Goal: Task Accomplishment & Management: Use online tool/utility

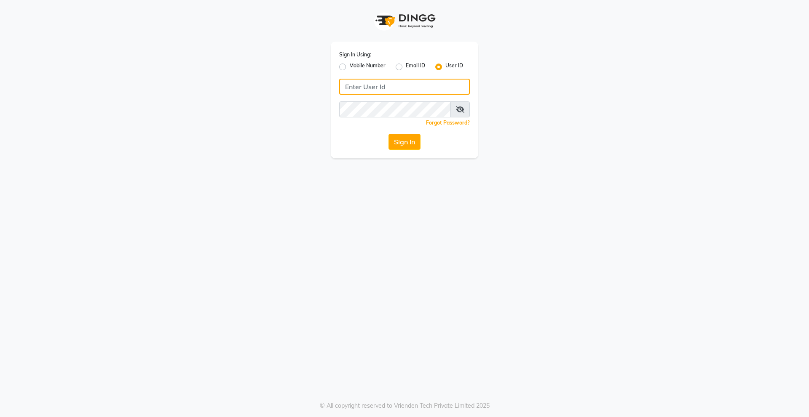
click at [401, 85] on input "Username" at bounding box center [404, 87] width 131 height 16
type input "derma@123"
click at [388, 134] on button "Sign In" at bounding box center [404, 142] width 32 height 16
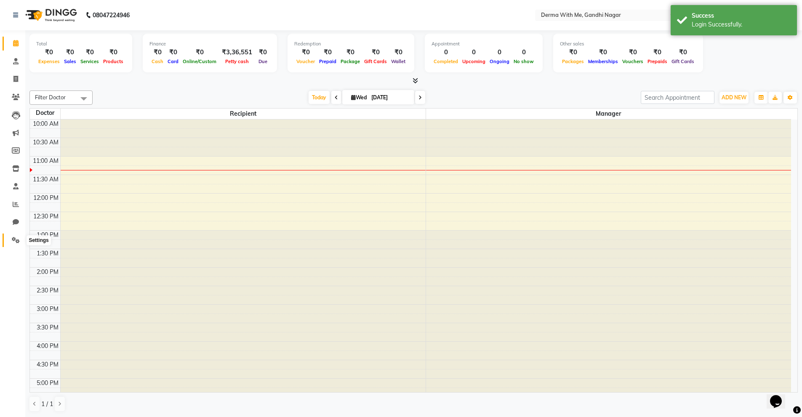
drag, startPoint x: 16, startPoint y: 240, endPoint x: 25, endPoint y: 208, distance: 33.7
click at [16, 240] on icon at bounding box center [16, 240] width 8 height 6
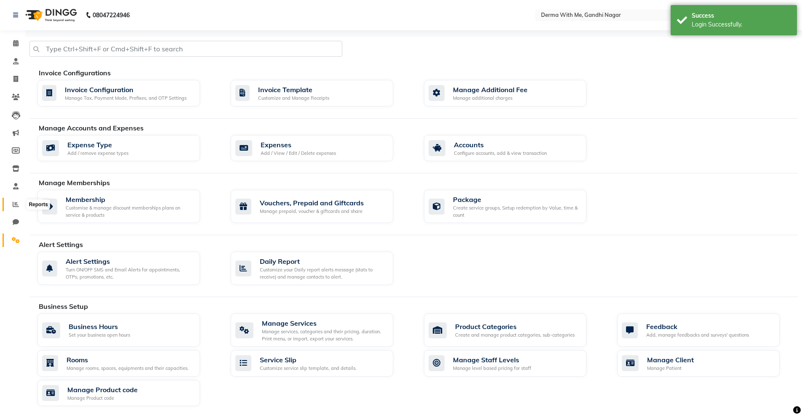
click at [16, 204] on icon at bounding box center [16, 204] width 6 height 6
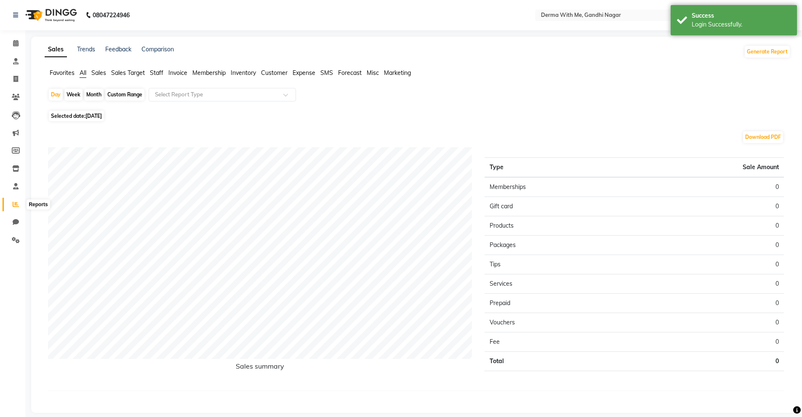
click at [16, 205] on icon at bounding box center [16, 204] width 6 height 6
click at [121, 93] on div "Custom Range" at bounding box center [124, 95] width 39 height 12
select select "9"
select select "2025"
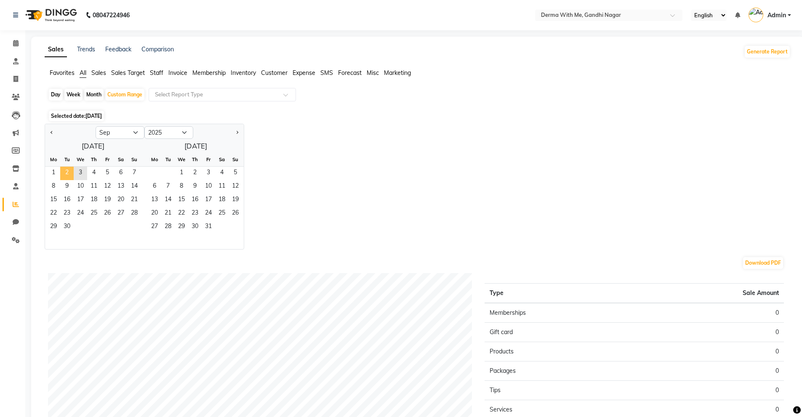
click at [68, 172] on span "2" at bounding box center [66, 173] width 13 height 13
click at [68, 173] on span "2" at bounding box center [66, 173] width 13 height 13
click at [287, 157] on div "Jan Feb Mar Apr May Jun [DATE] Aug Sep Oct Nov [DATE] 2016 2017 2018 2019 2020 …" at bounding box center [418, 187] width 746 height 126
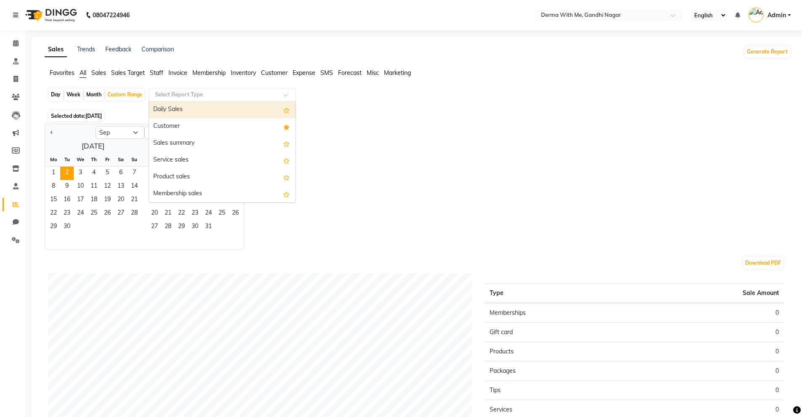
click at [171, 98] on input "text" at bounding box center [213, 95] width 121 height 8
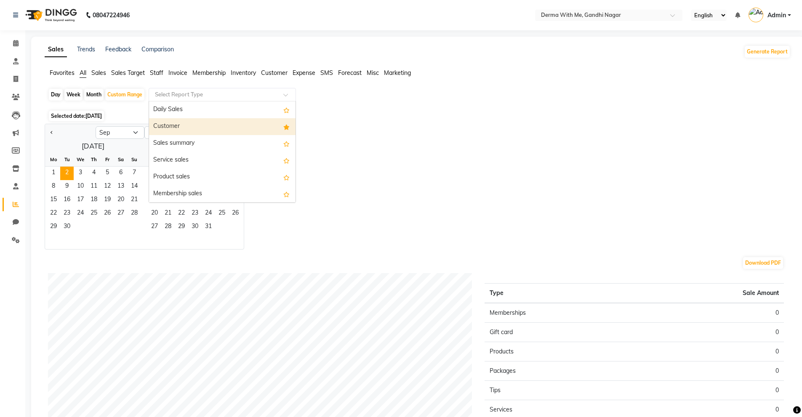
click at [176, 128] on div "Customer" at bounding box center [222, 126] width 147 height 17
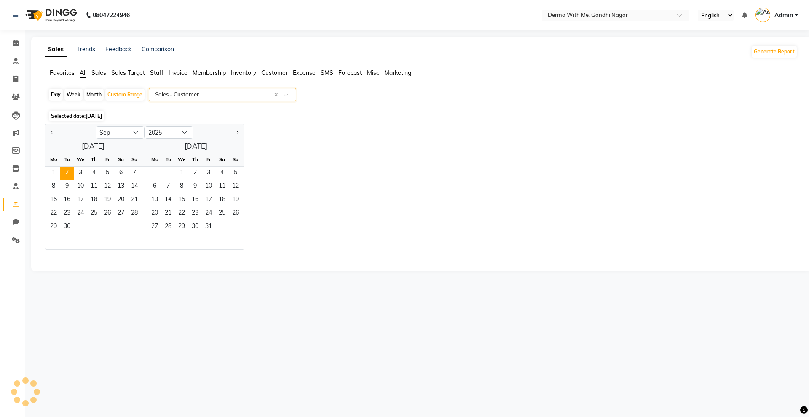
select select "full_report"
select select "pdf"
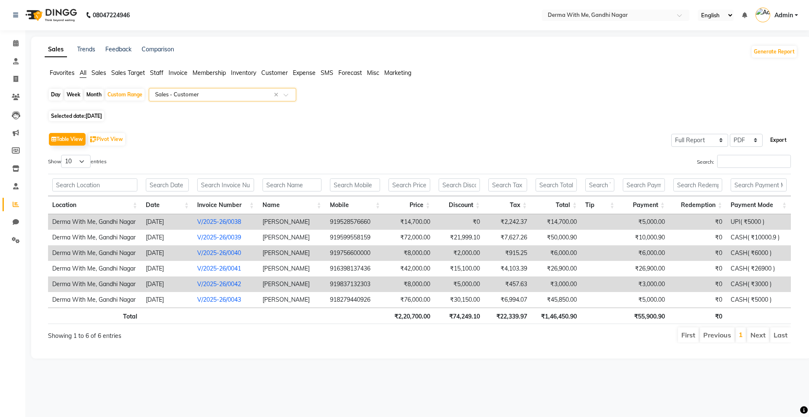
click at [773, 138] on button "Export" at bounding box center [778, 140] width 23 height 14
select select "monospace"
select select "12px"
select select "template_1"
select select "A4"
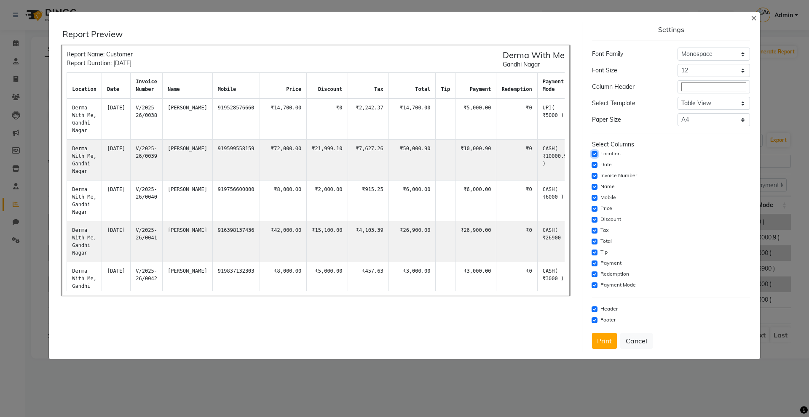
click at [596, 153] on input "checkbox" at bounding box center [594, 154] width 6 height 6
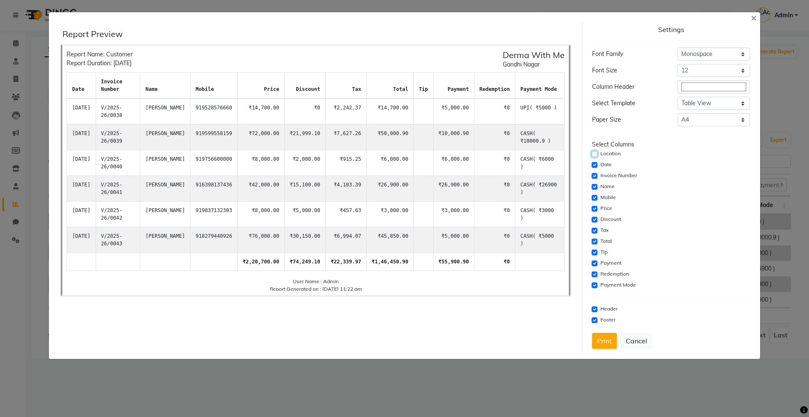
click at [594, 155] on input "checkbox" at bounding box center [594, 154] width 6 height 6
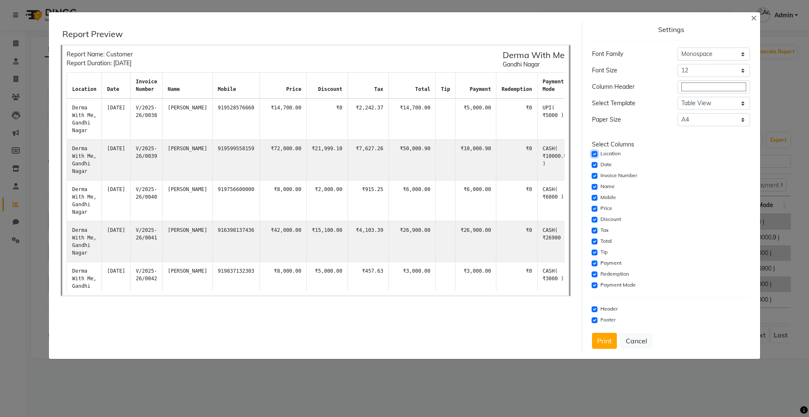
click at [594, 154] on input "checkbox" at bounding box center [594, 154] width 6 height 6
checkbox input "false"
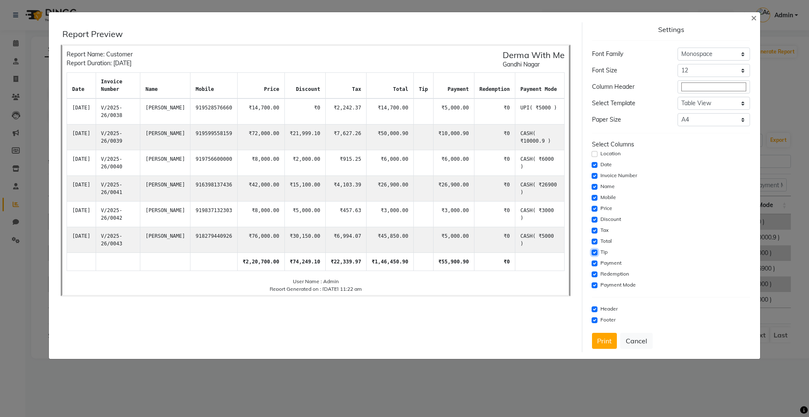
click at [596, 252] on input "checkbox" at bounding box center [594, 253] width 6 height 6
checkbox input "false"
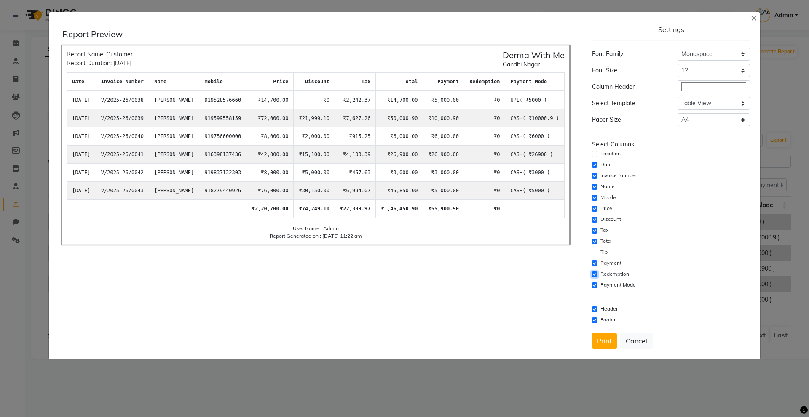
click at [594, 275] on input "checkbox" at bounding box center [594, 275] width 6 height 6
checkbox input "false"
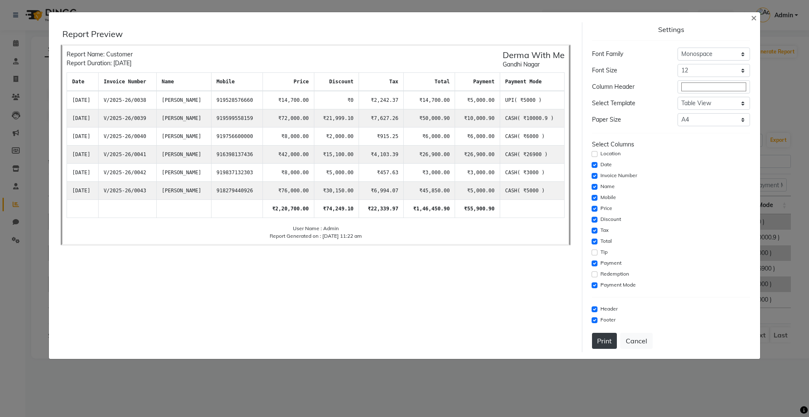
click at [602, 337] on button "Print" at bounding box center [604, 341] width 25 height 16
click at [631, 342] on button "Cancel" at bounding box center [636, 341] width 32 height 16
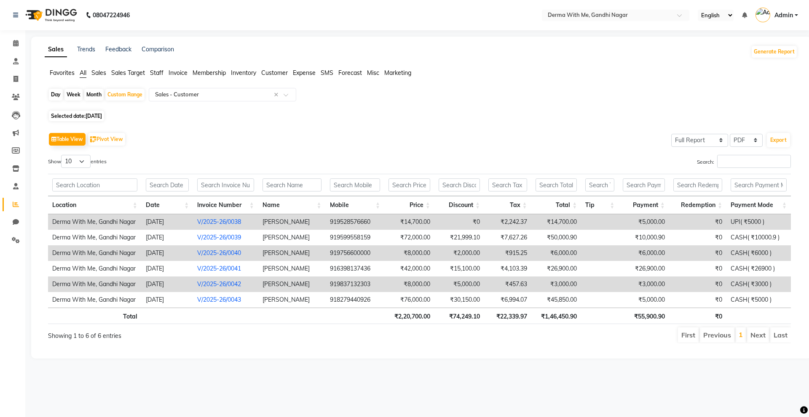
click at [12, 18] on div "08047224946" at bounding box center [71, 15] width 129 height 24
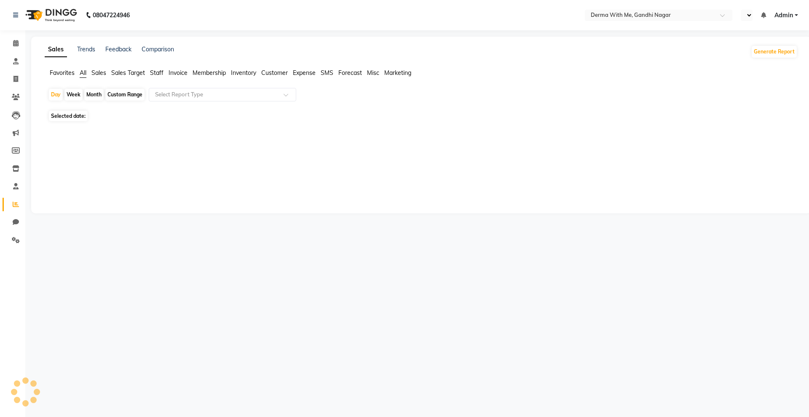
select select "en"
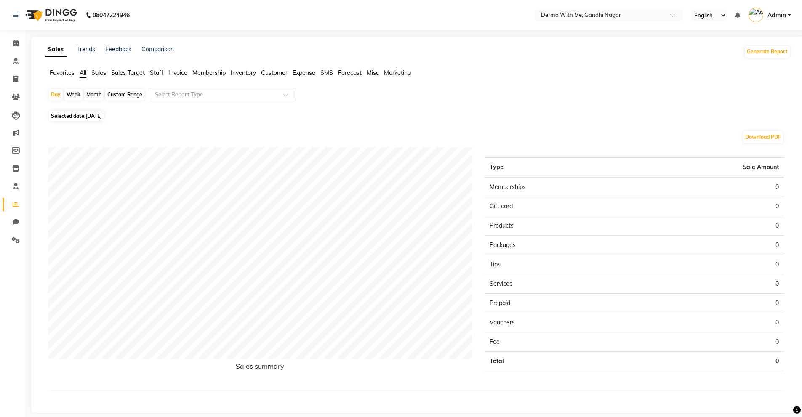
click at [781, 16] on span "Admin" at bounding box center [777, 15] width 19 height 9
